Goal: Task Accomplishment & Management: Use online tool/utility

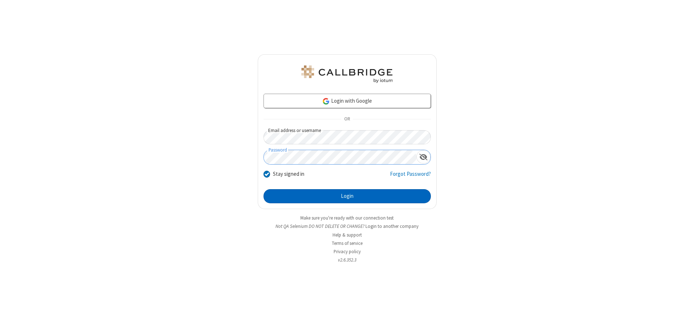
click at [347, 196] on button "Login" at bounding box center [347, 196] width 167 height 14
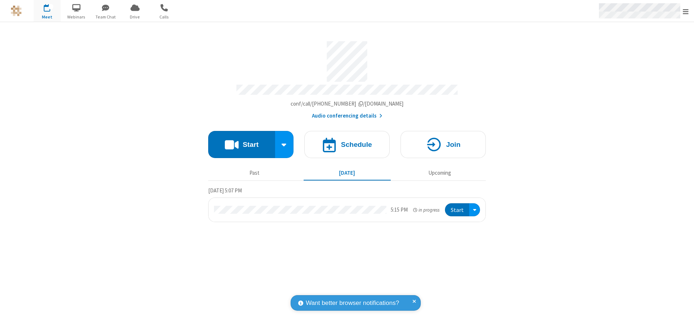
click at [686, 11] on span "Open menu" at bounding box center [686, 11] width 6 height 7
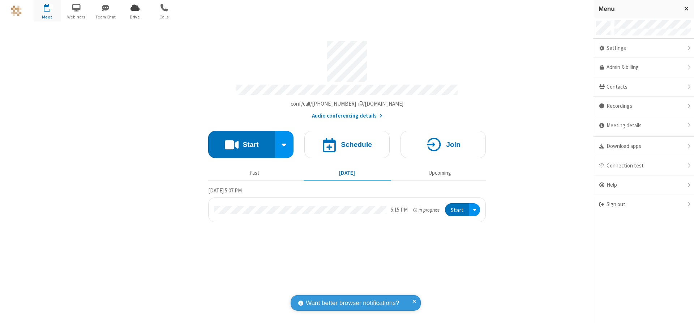
click at [135, 17] on span "Drive" at bounding box center [134, 17] width 27 height 7
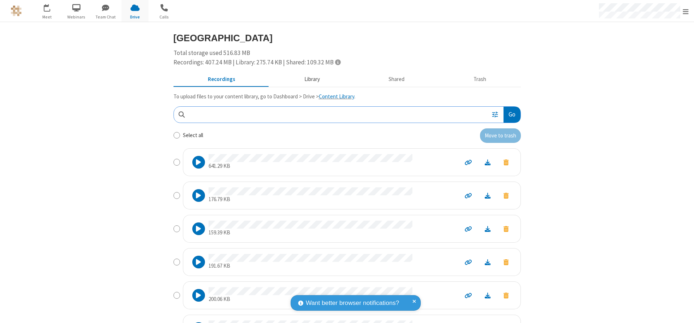
click at [308, 79] on button "Library" at bounding box center [312, 80] width 85 height 14
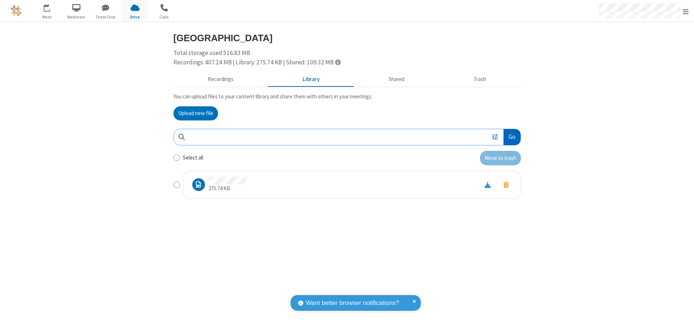
click at [512, 137] on button "Go" at bounding box center [512, 137] width 17 height 16
click at [196, 113] on button "Upload new file" at bounding box center [196, 113] width 44 height 14
